Goal: Task Accomplishment & Management: Use online tool/utility

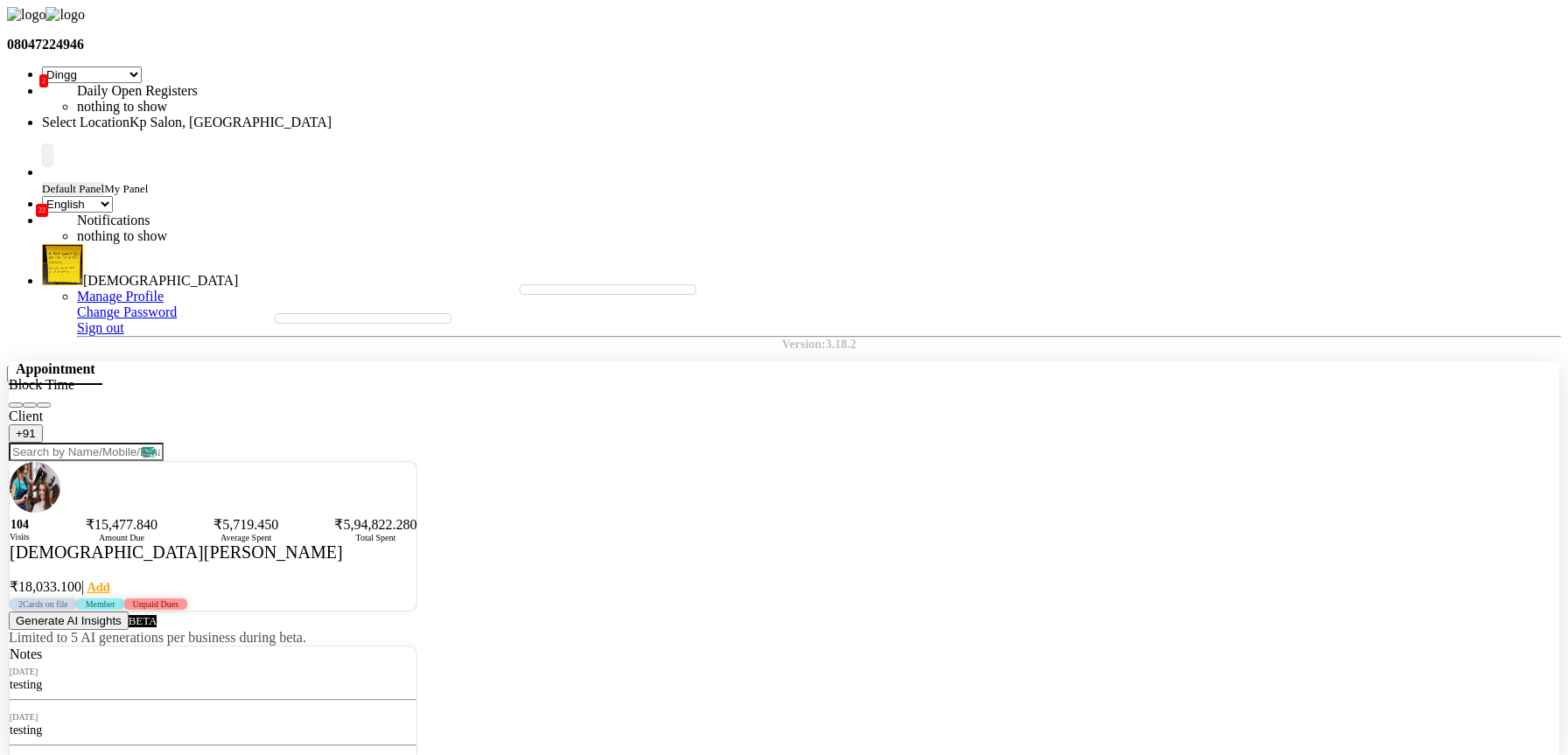
select select "28"
select select "en"
select select "1080"
select select "600"
select select "215"
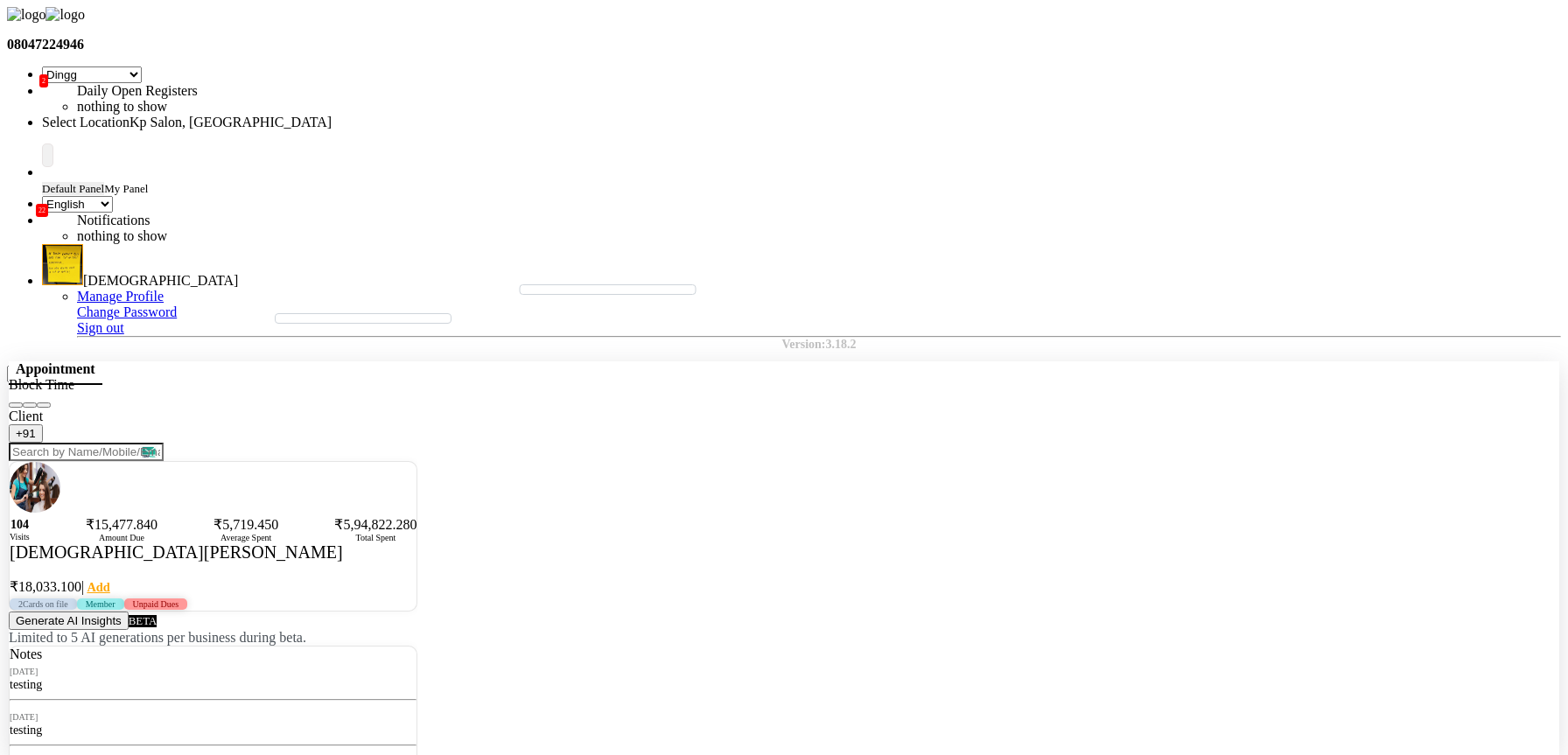
select select "check-in"
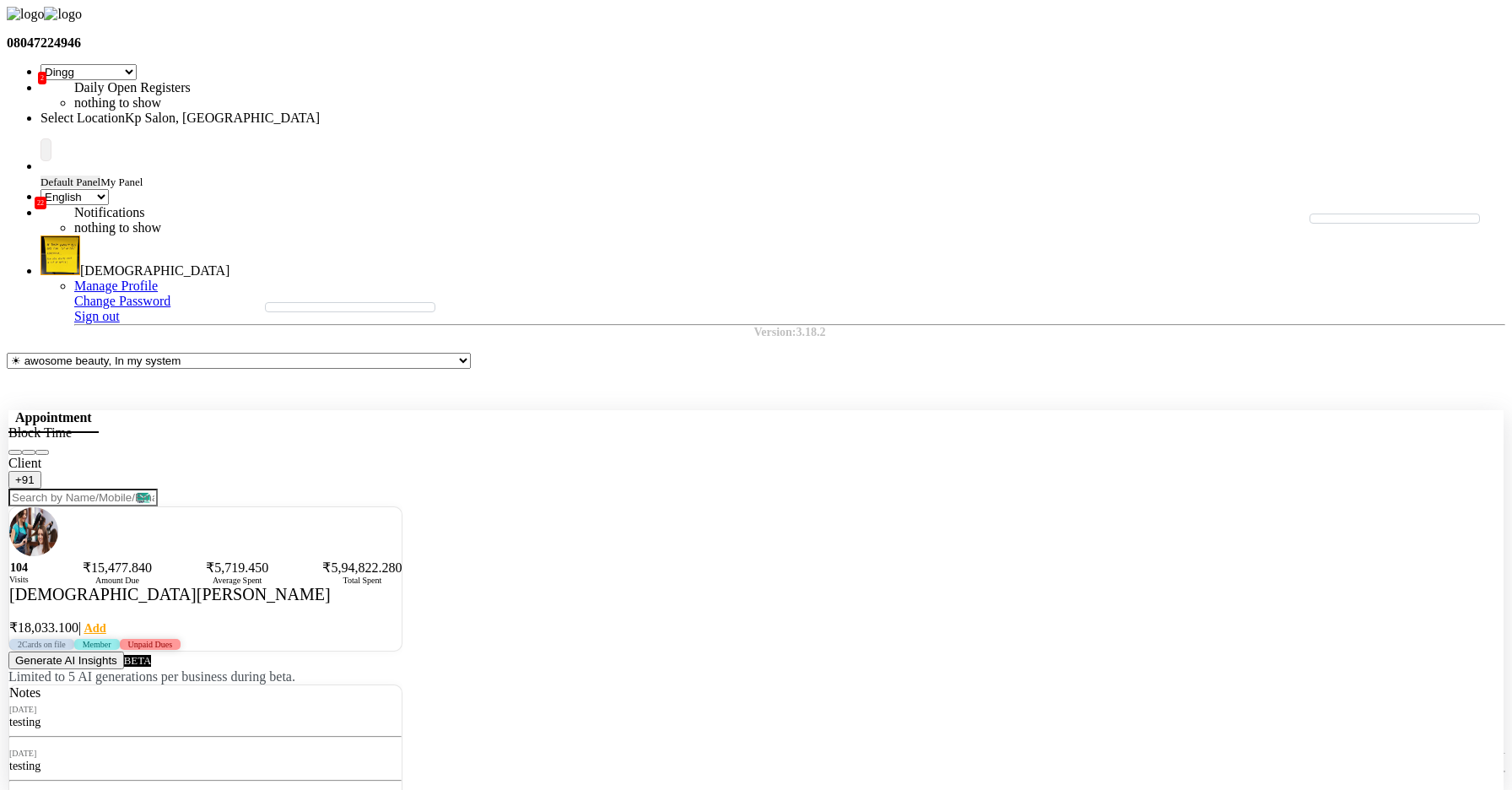
click at [49, 450] on button "Close" at bounding box center [42, 453] width 14 height 5
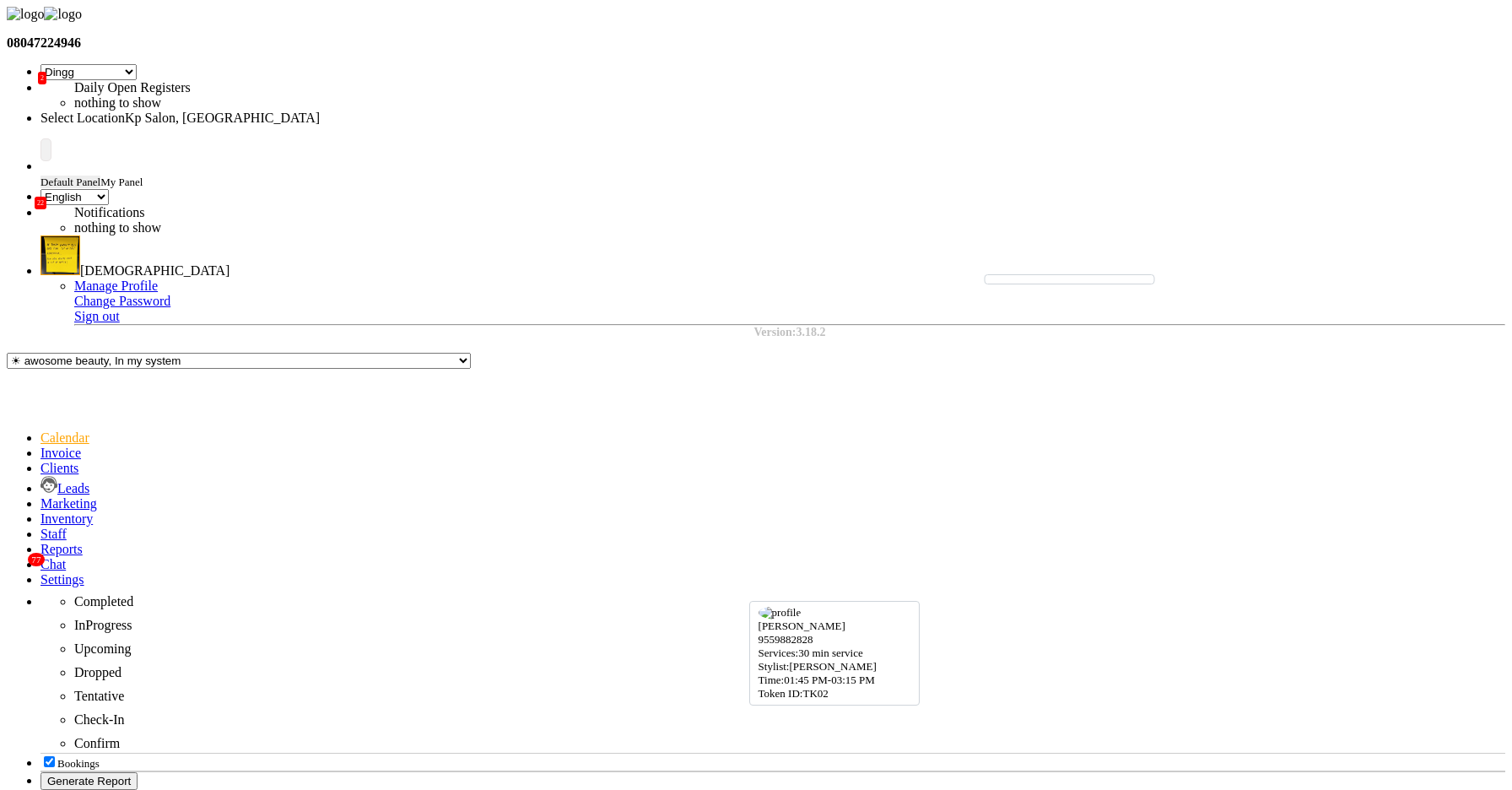
drag, startPoint x: 691, startPoint y: 658, endPoint x: 696, endPoint y: 432, distance: 226.1
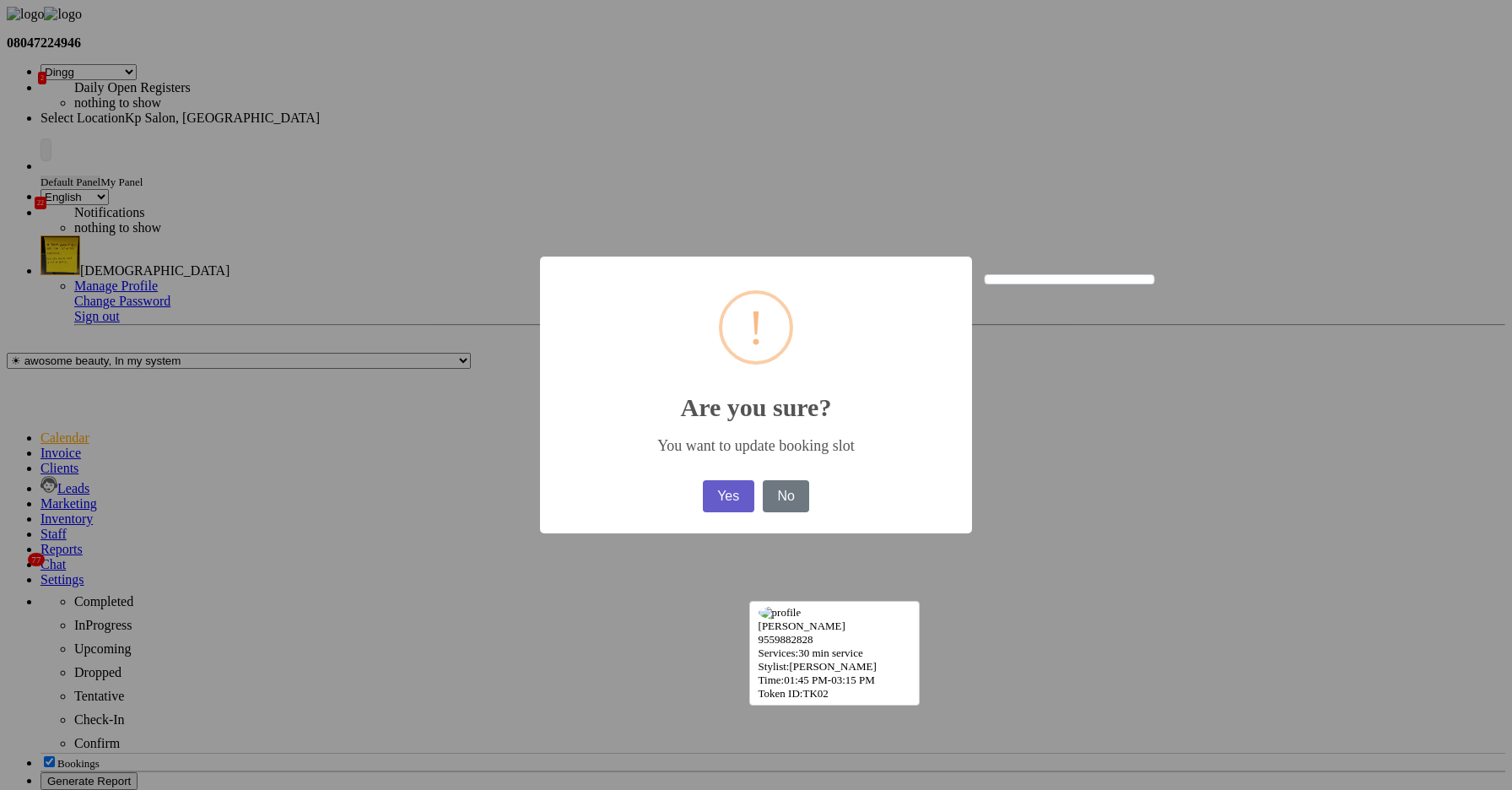
click at [749, 503] on button "Yes" at bounding box center [728, 495] width 52 height 32
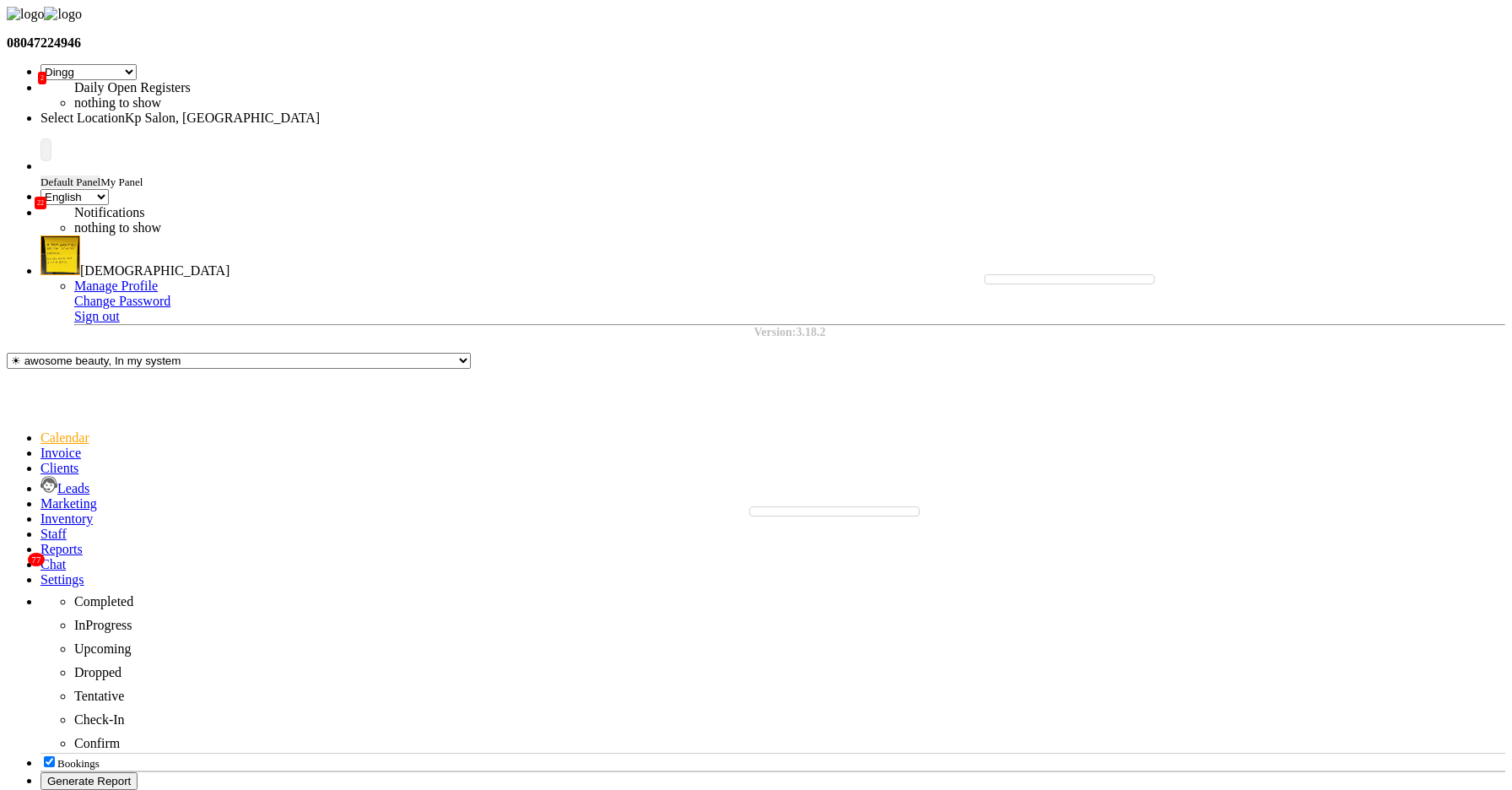
drag, startPoint x: 714, startPoint y: 513, endPoint x: 612, endPoint y: 538, distance: 105.0
